Goal: Task Accomplishment & Management: Use online tool/utility

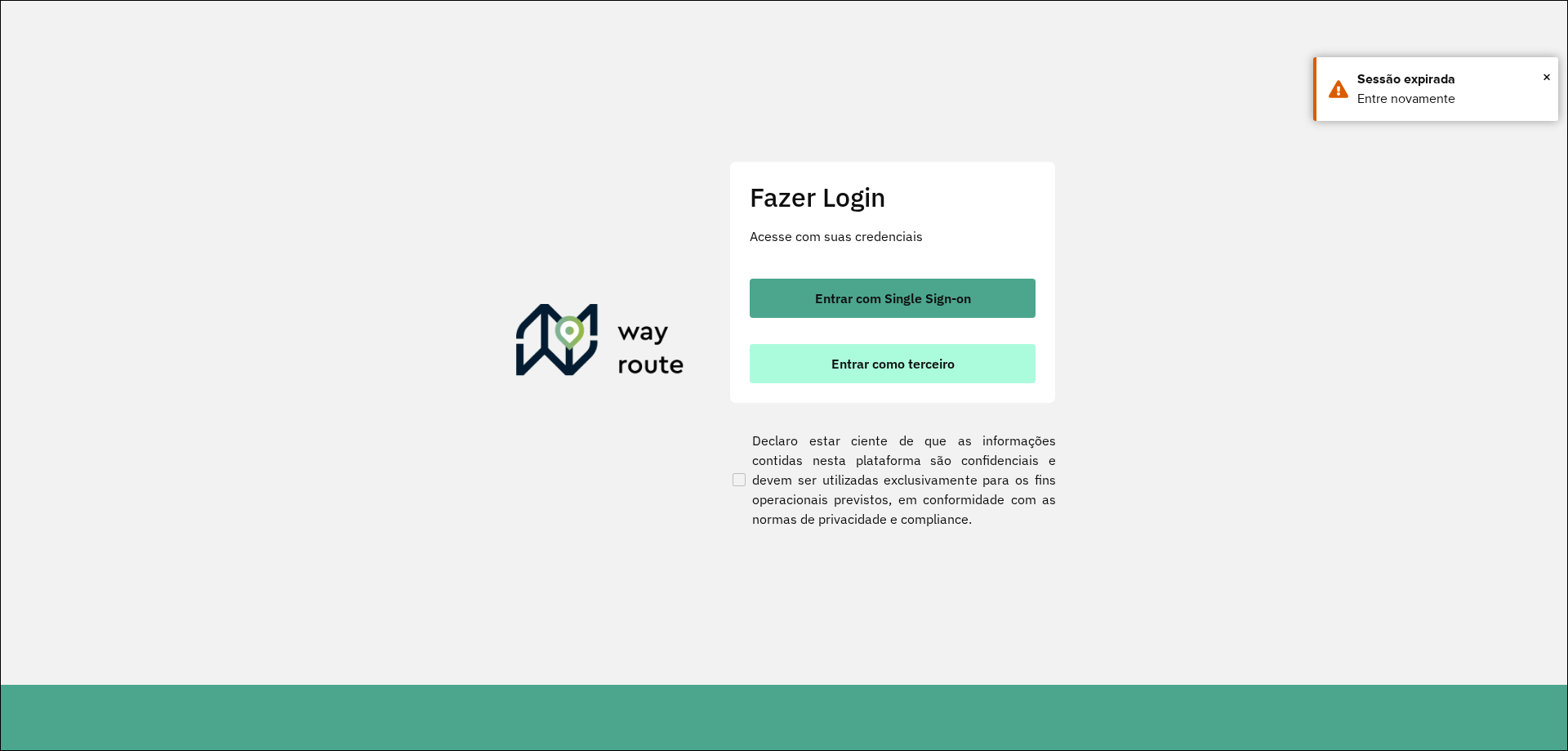
click at [836, 357] on span "Entrar como terceiro" at bounding box center [893, 364] width 123 height 13
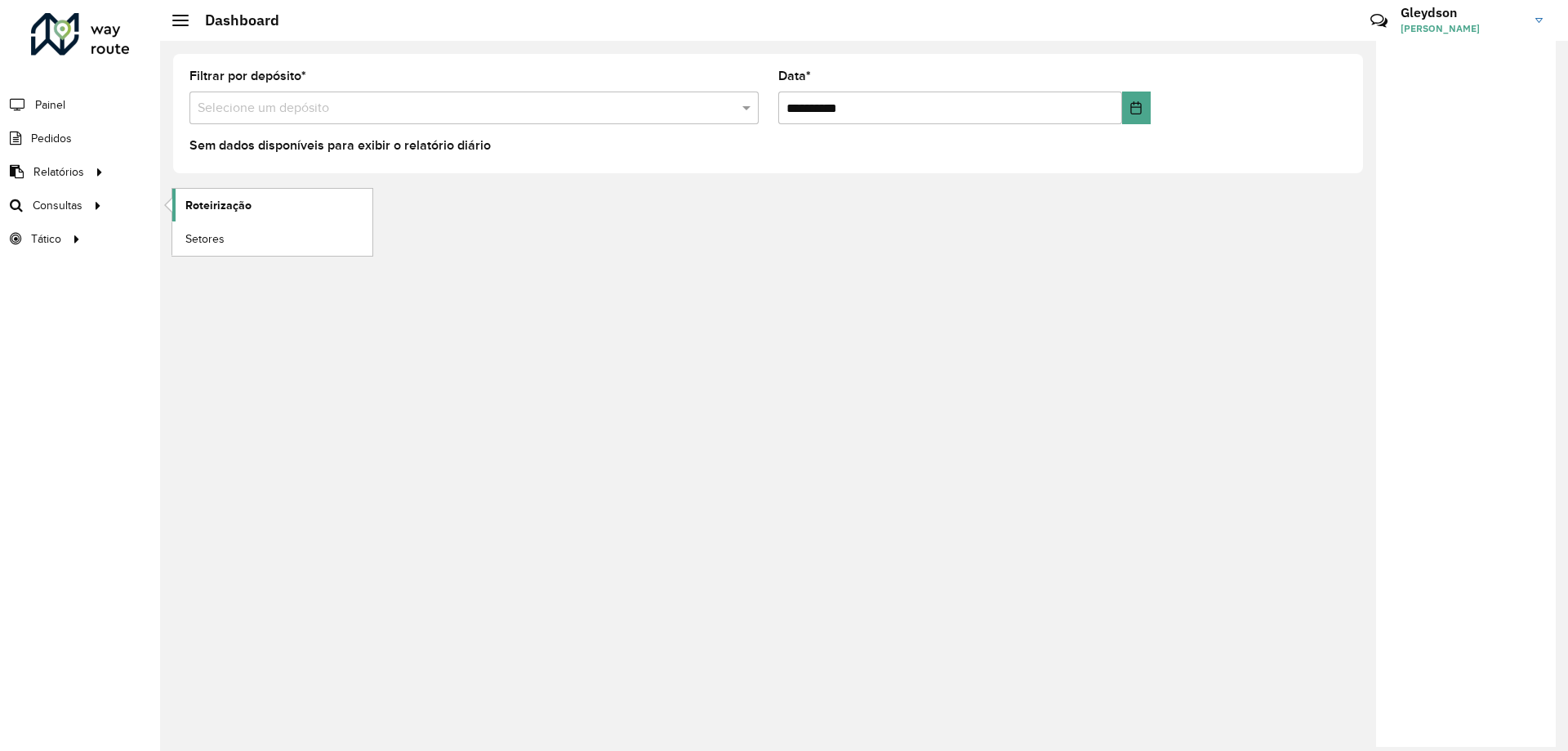
click at [240, 206] on span "Roteirização" at bounding box center [219, 205] width 66 height 17
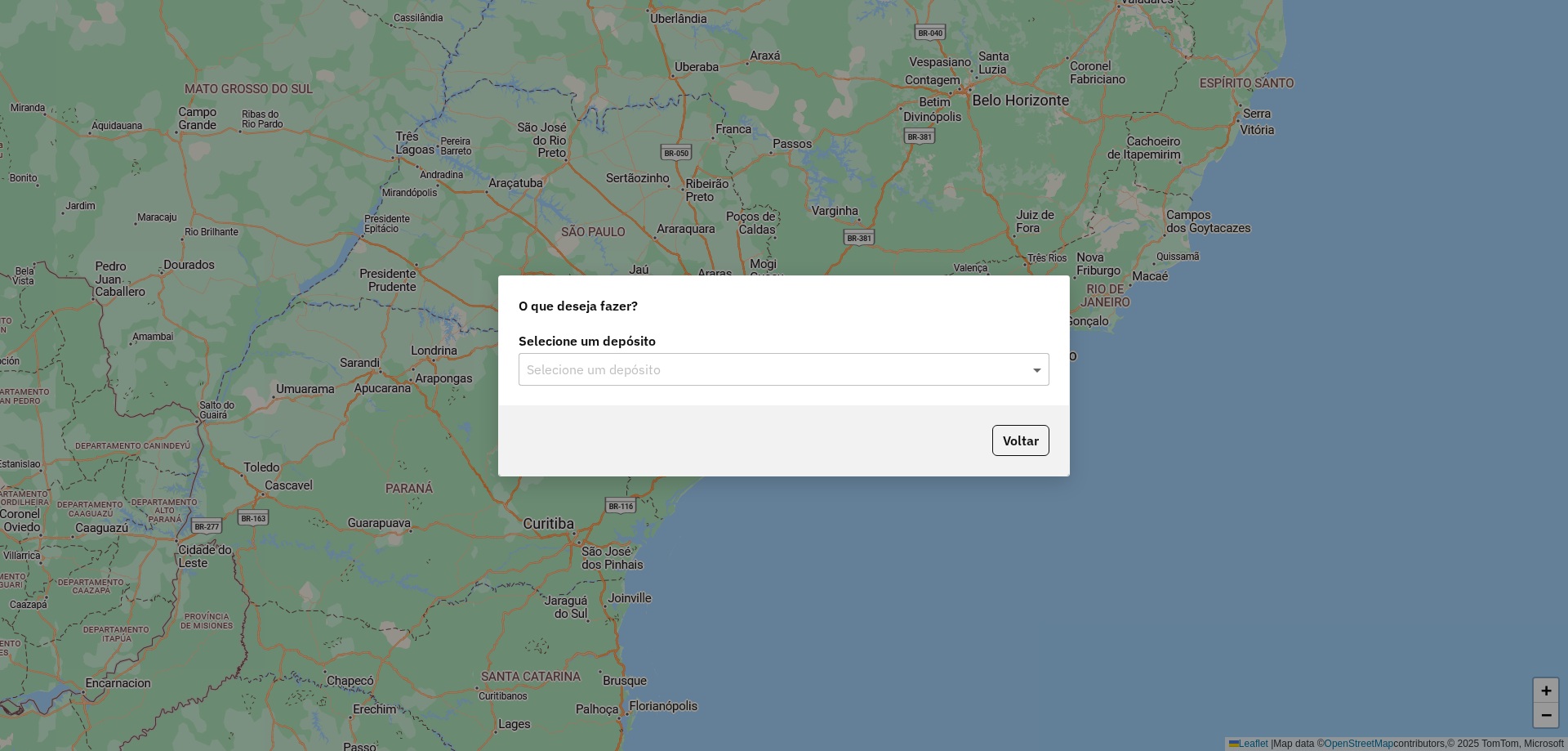
click at [1033, 372] on span at bounding box center [1039, 369] width 21 height 20
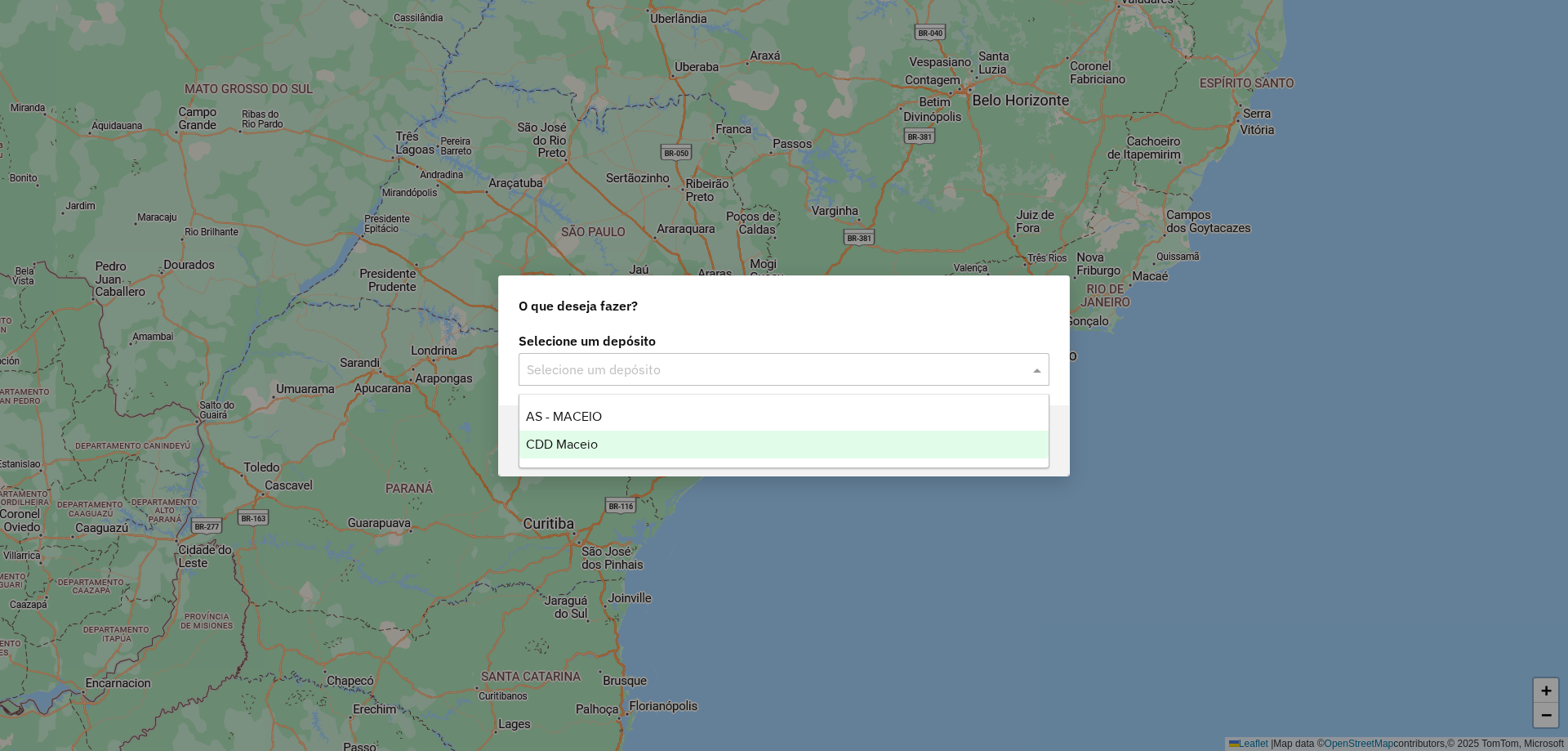
click at [699, 442] on div "CDD Maceio" at bounding box center [784, 445] width 530 height 28
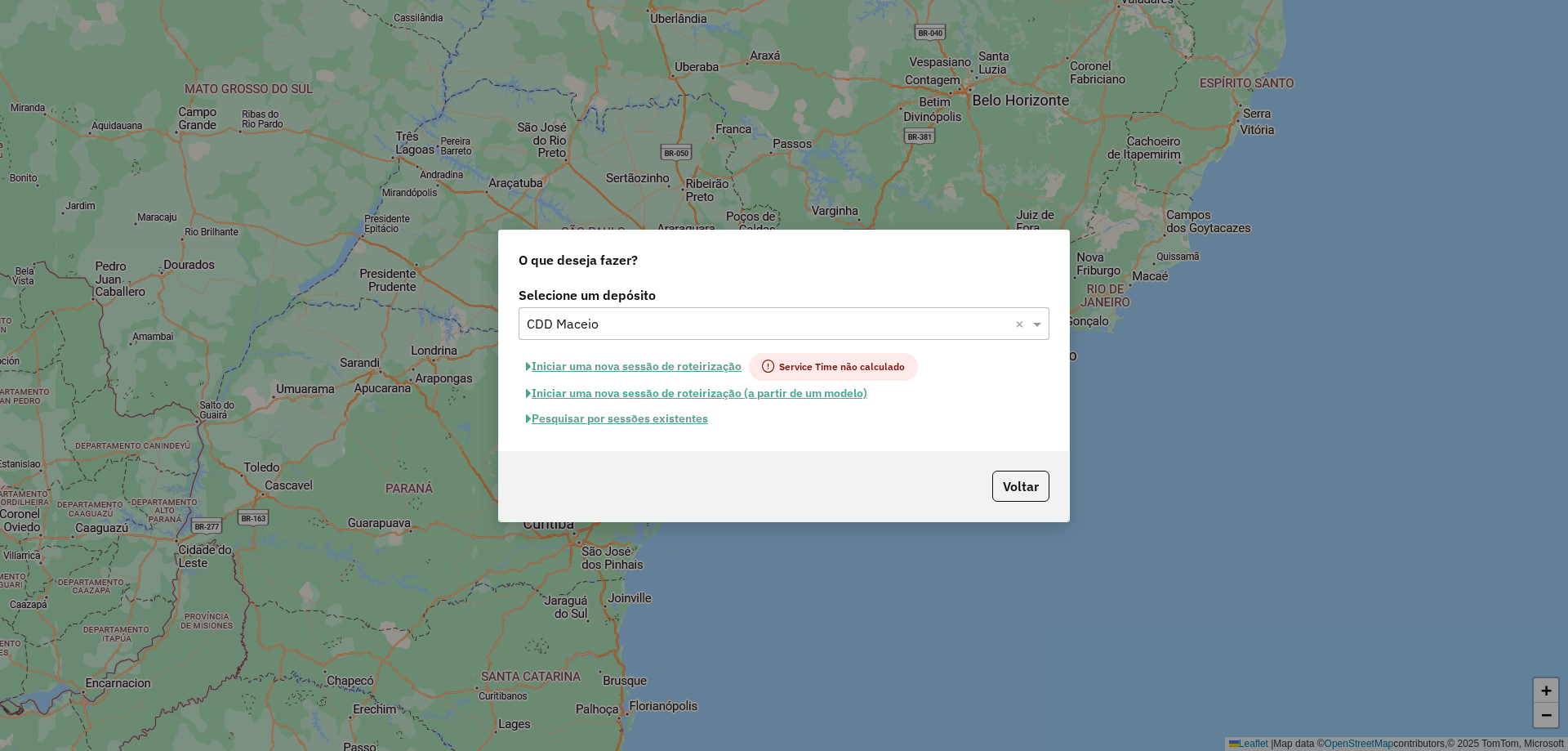
click at [664, 421] on button "Pesquisar por sessões existentes" at bounding box center [617, 419] width 197 height 25
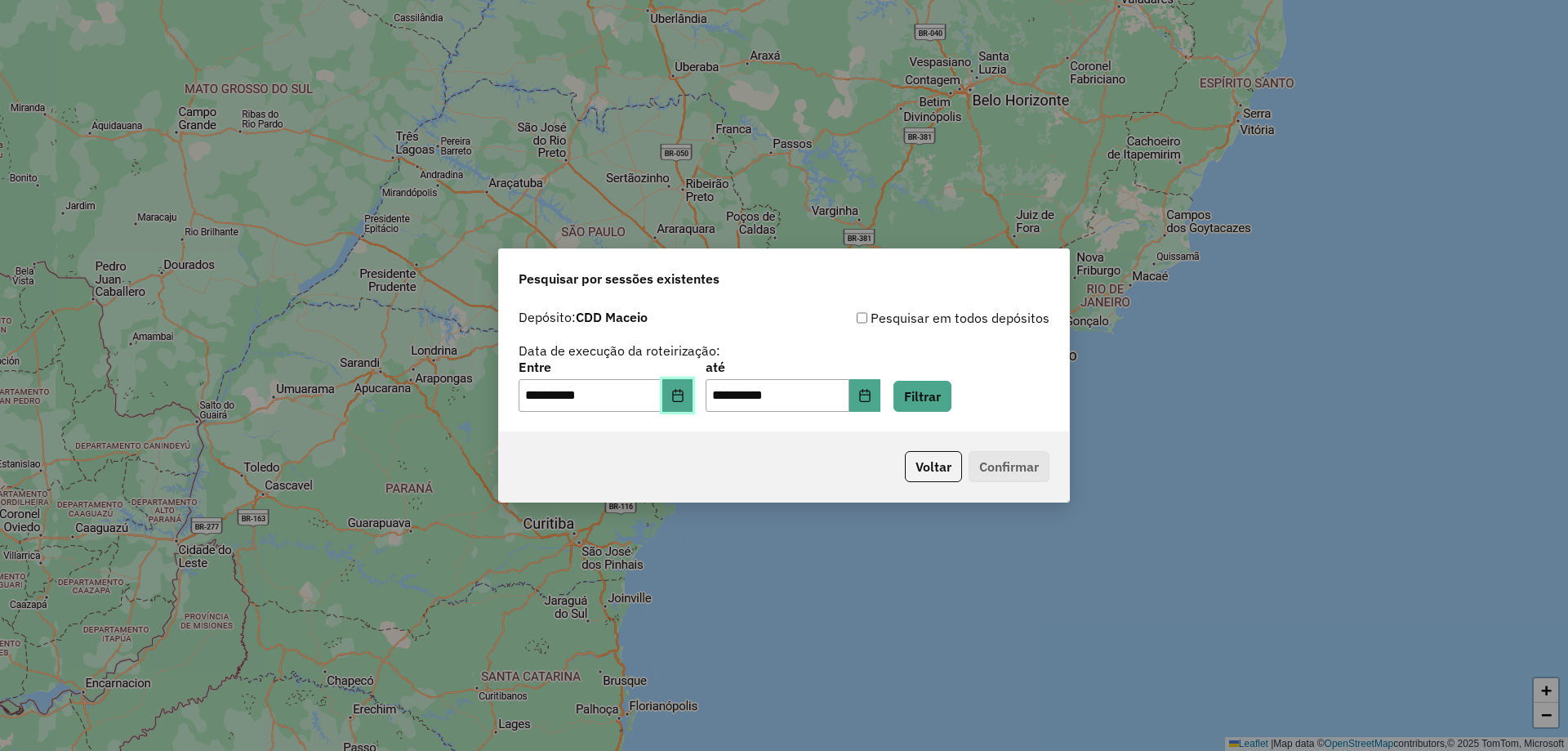
click at [685, 396] on icon "Choose Date" at bounding box center [678, 396] width 13 height 13
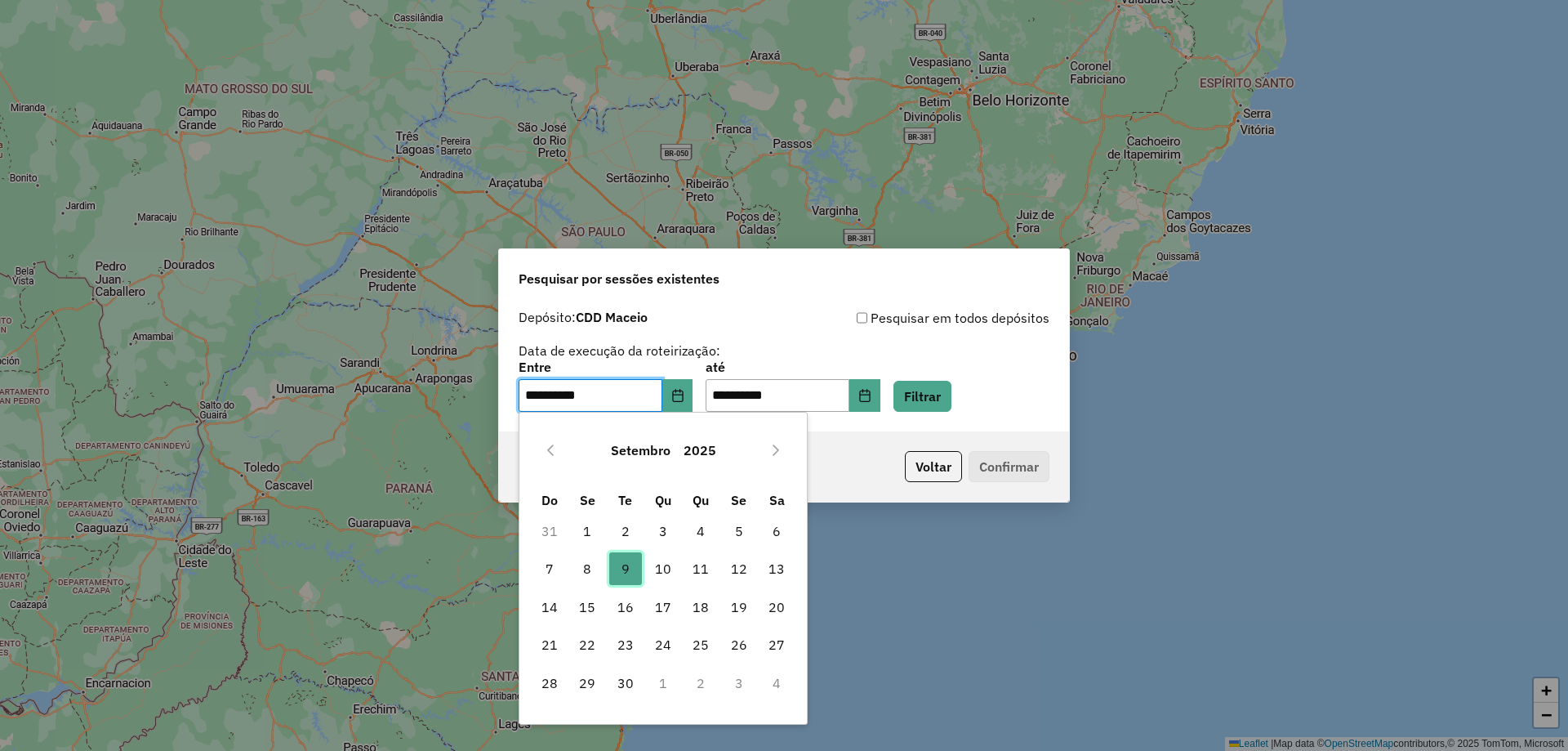
click at [626, 569] on span "9" at bounding box center [626, 569] width 33 height 33
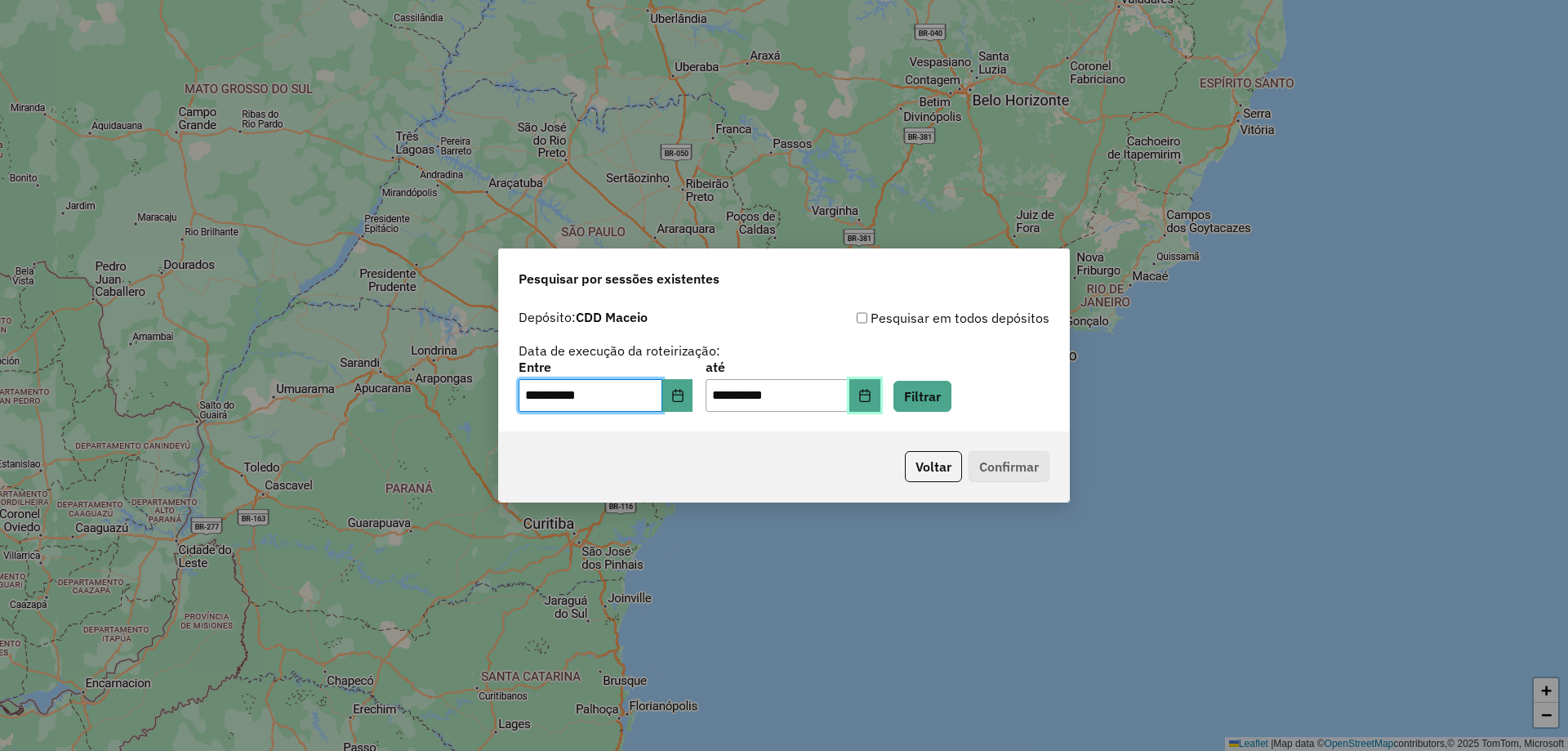
click at [881, 403] on button "Choose Date" at bounding box center [865, 396] width 31 height 33
click at [951, 406] on button "Filtrar" at bounding box center [923, 396] width 58 height 31
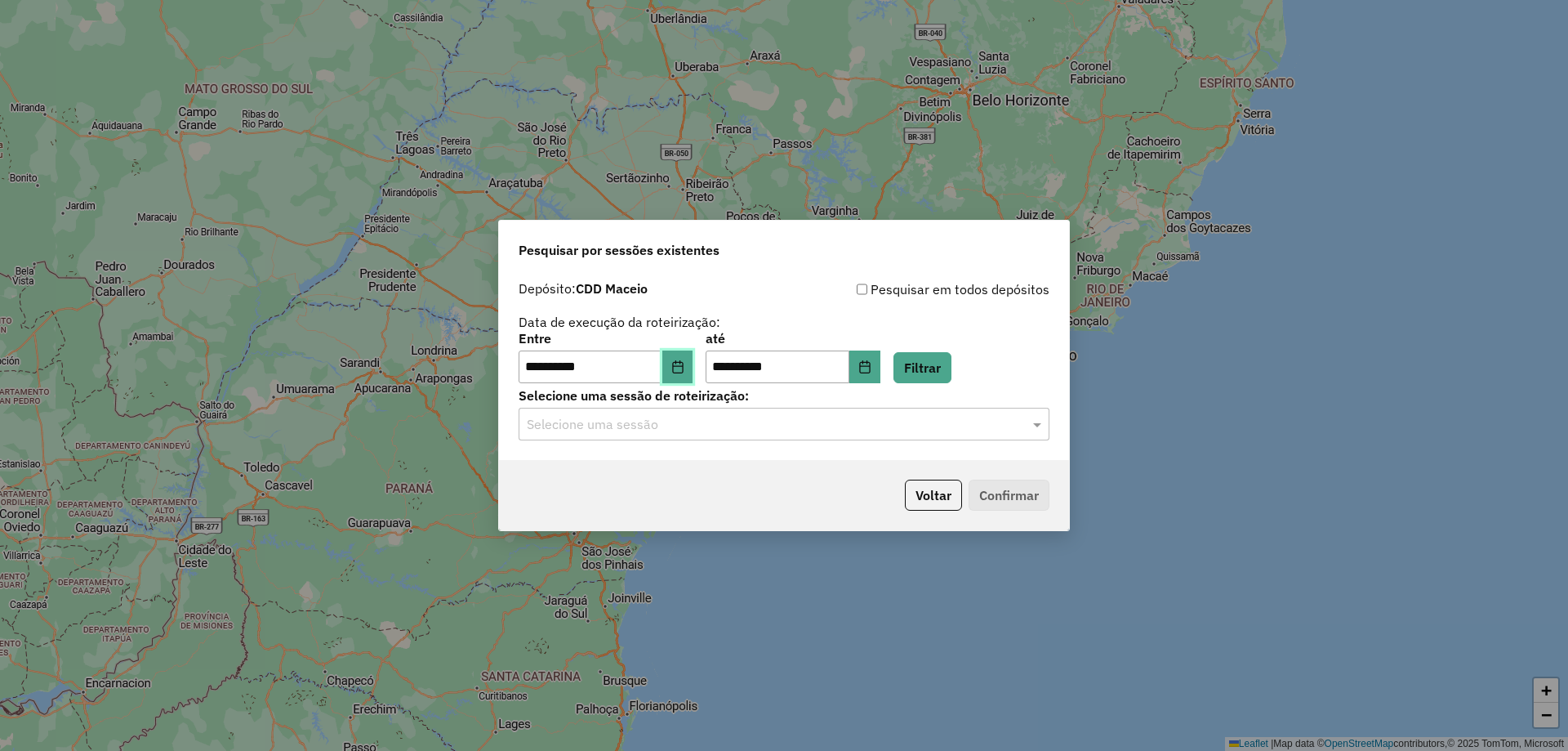
click at [693, 373] on button "Choose Date" at bounding box center [678, 367] width 31 height 33
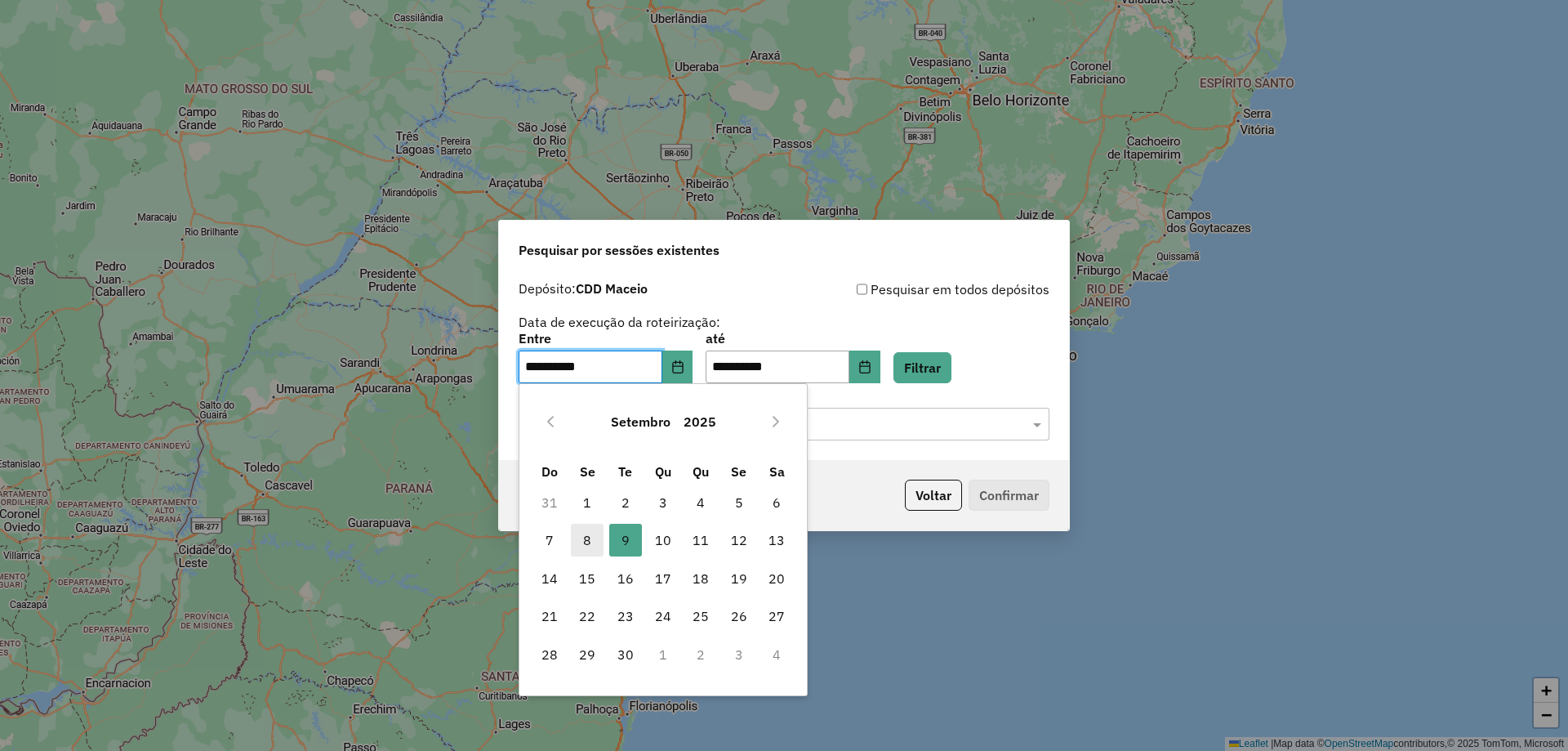
click at [580, 541] on span "8" at bounding box center [587, 540] width 33 height 33
type input "**********"
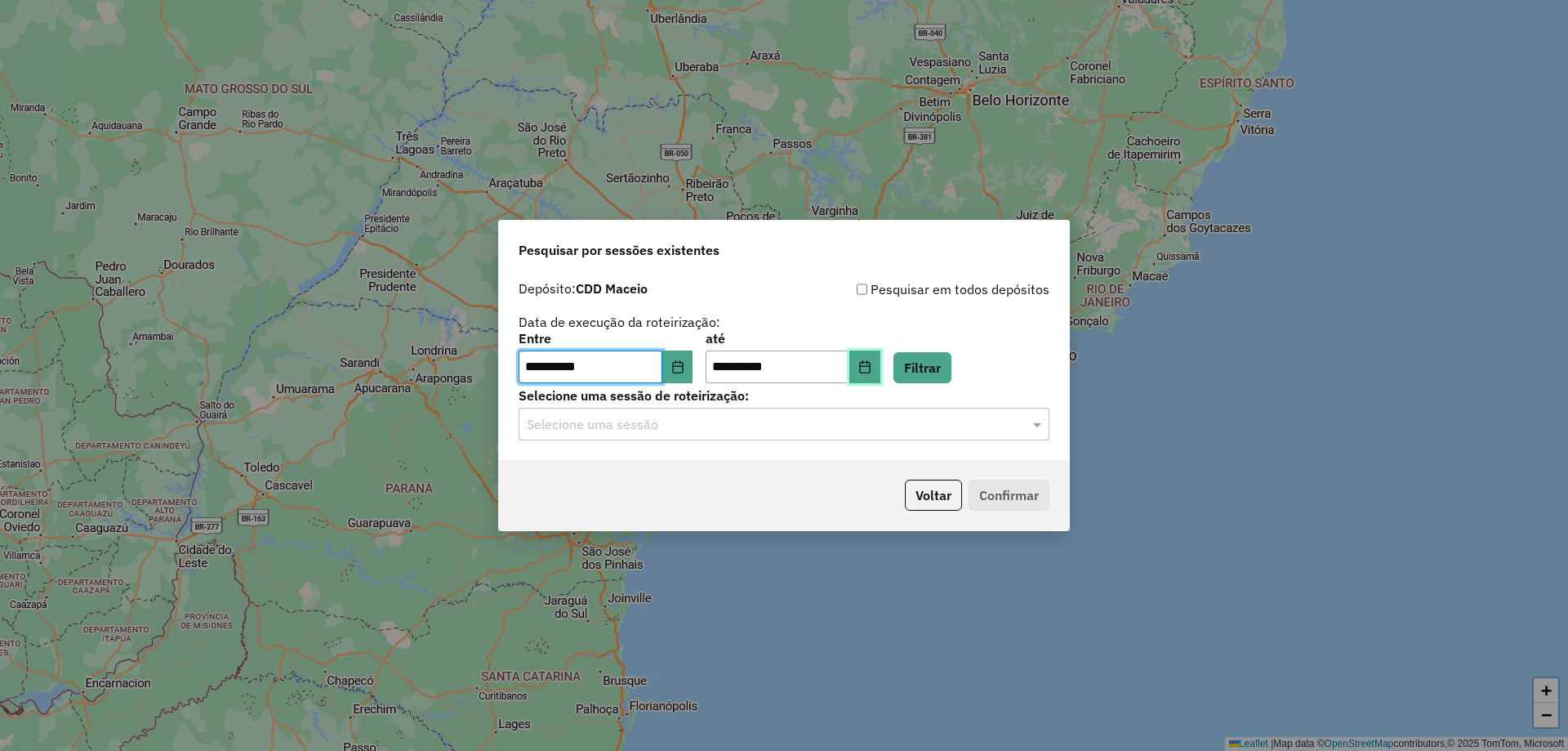
click at [872, 371] on icon "Choose Date" at bounding box center [865, 367] width 13 height 13
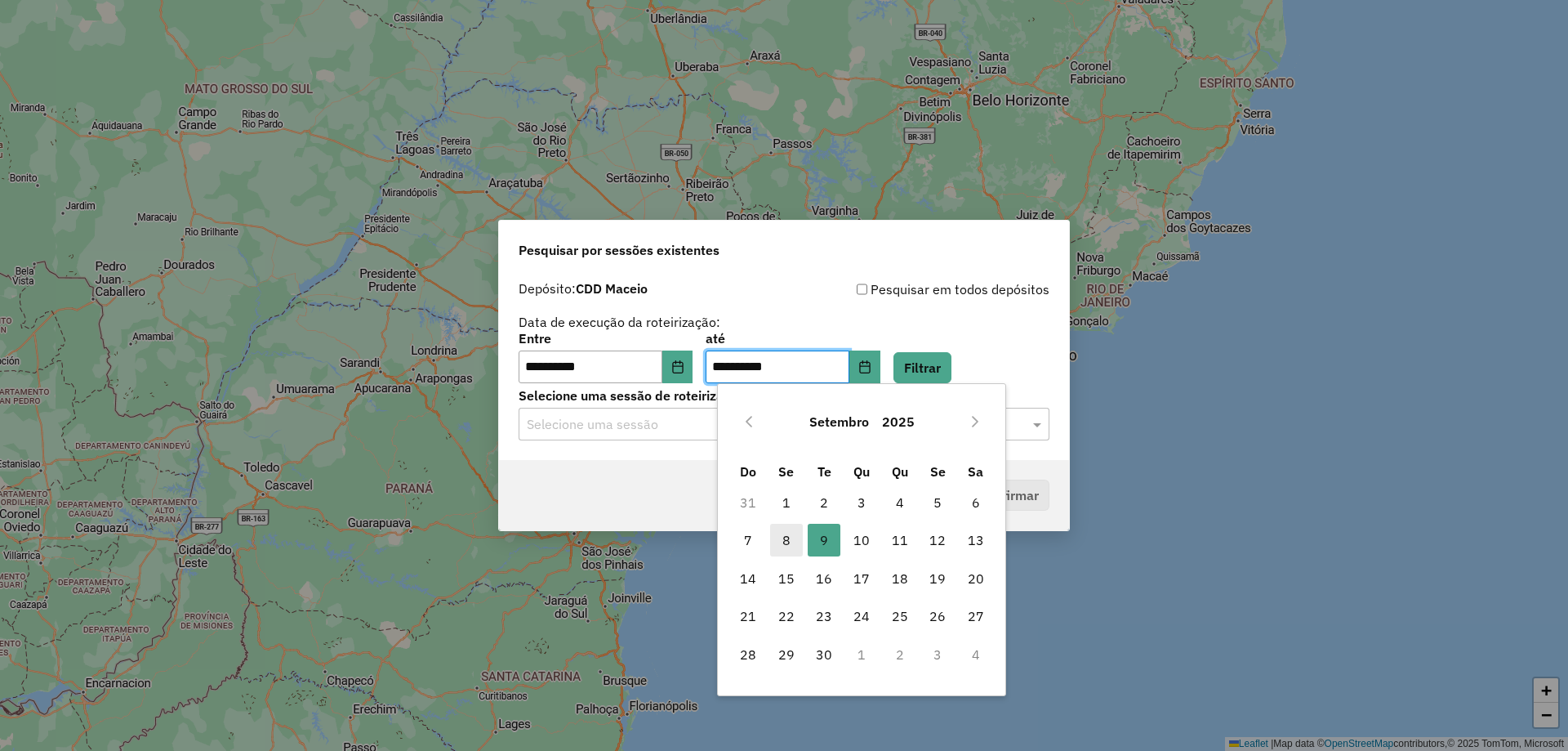
click at [789, 539] on span "8" at bounding box center [787, 540] width 33 height 33
type input "**********"
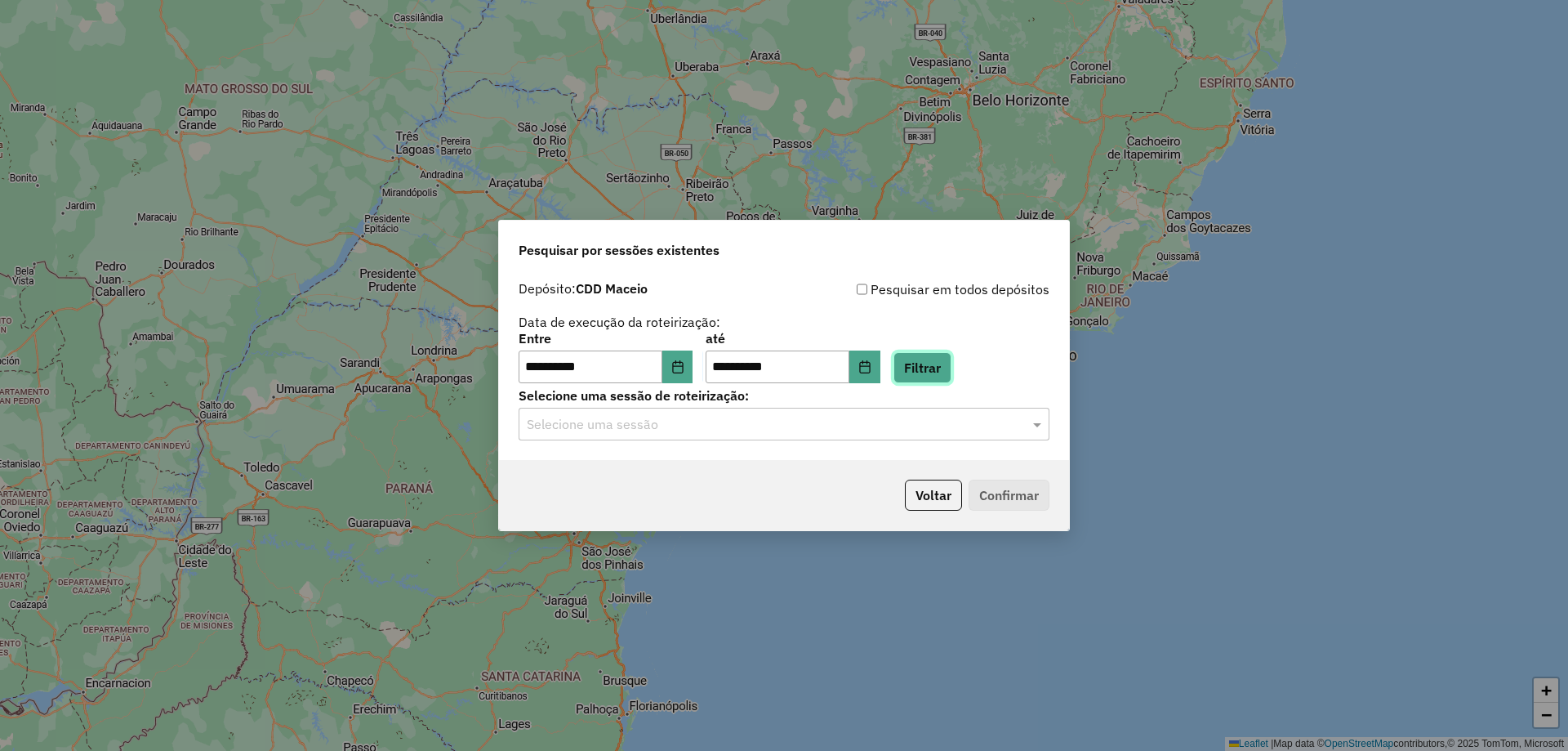
click at [939, 378] on button "Filtrar" at bounding box center [923, 368] width 58 height 31
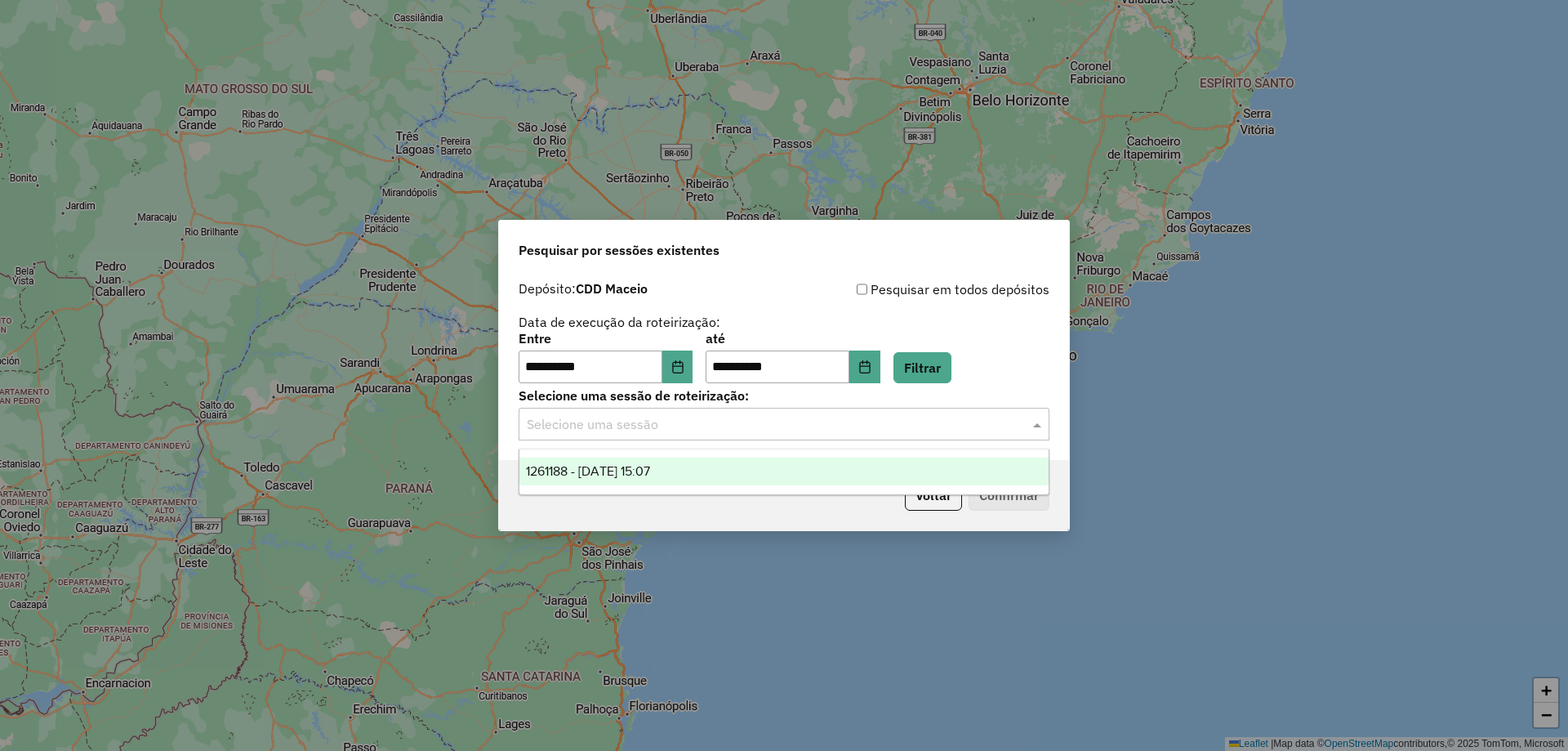
click at [856, 421] on input "text" at bounding box center [768, 425] width 482 height 20
click at [763, 466] on div "1261188 - 08/09/2025 15:07" at bounding box center [784, 471] width 530 height 28
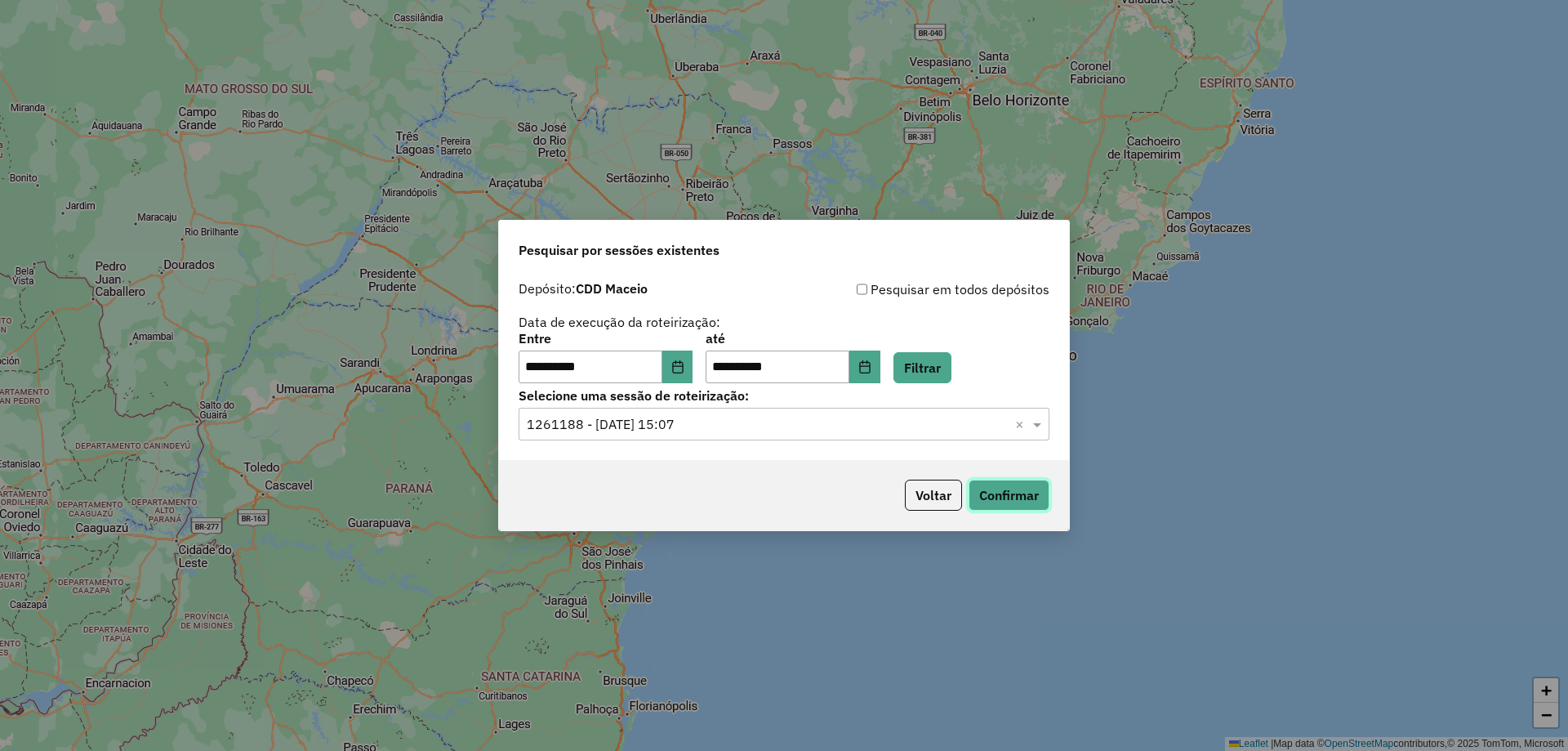
click at [1004, 502] on button "Confirmar" at bounding box center [1009, 495] width 81 height 31
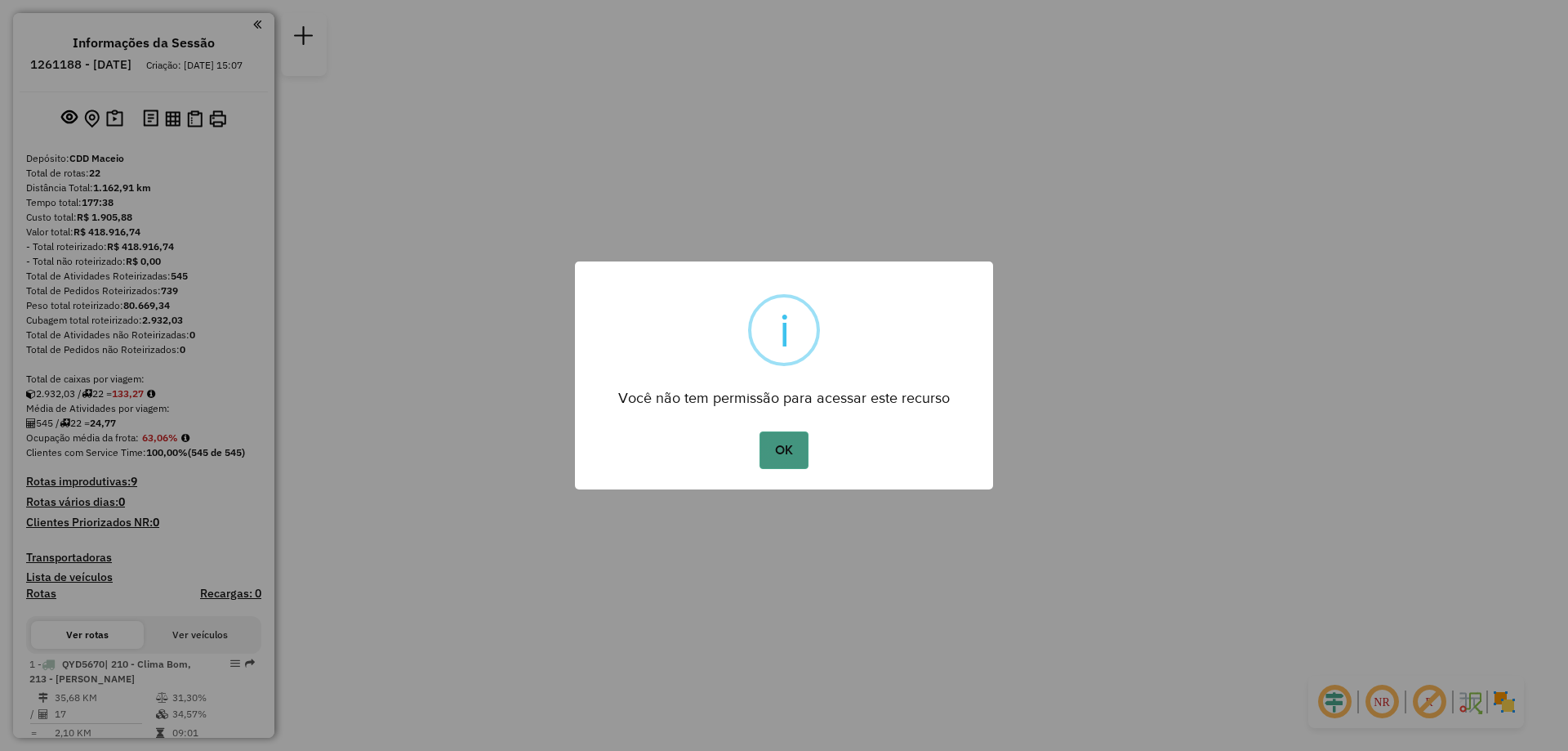
click at [779, 459] on button "OK" at bounding box center [784, 451] width 49 height 38
